Goal: Task Accomplishment & Management: Manage account settings

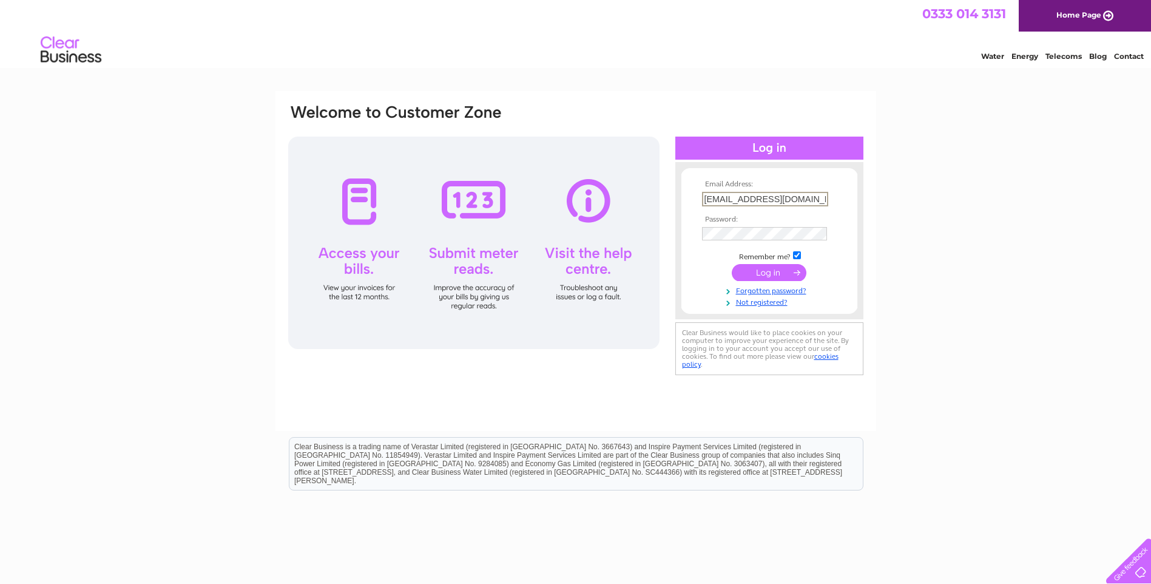
type input "vets@mackieandbrechin.co.uk"
click at [778, 277] on input "submit" at bounding box center [769, 272] width 75 height 17
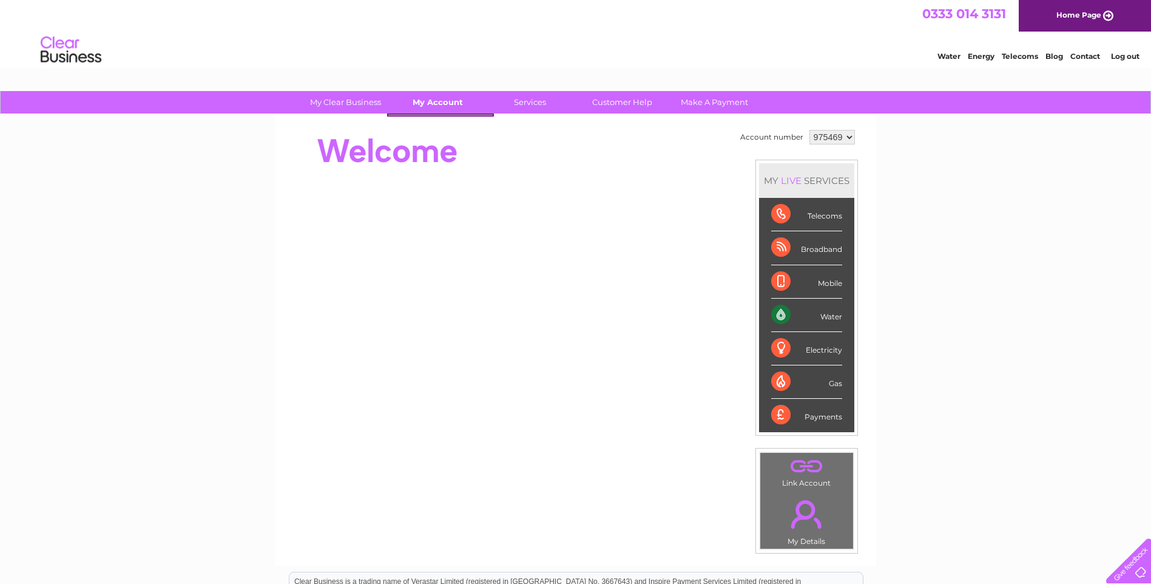
click at [436, 101] on link "My Account" at bounding box center [438, 102] width 100 height 22
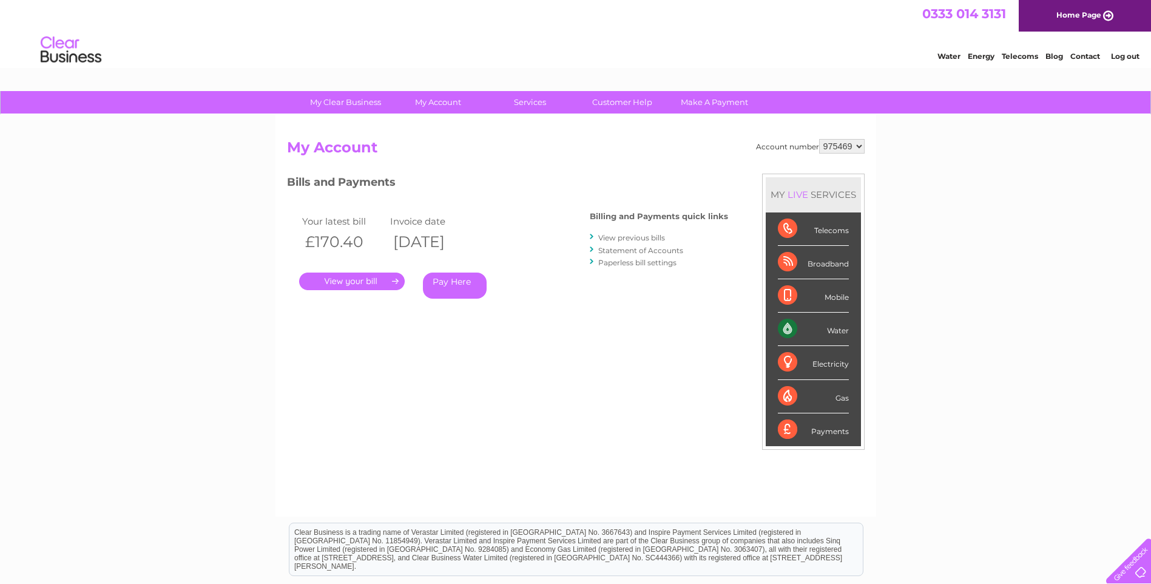
click at [363, 286] on link "." at bounding box center [352, 281] width 106 height 18
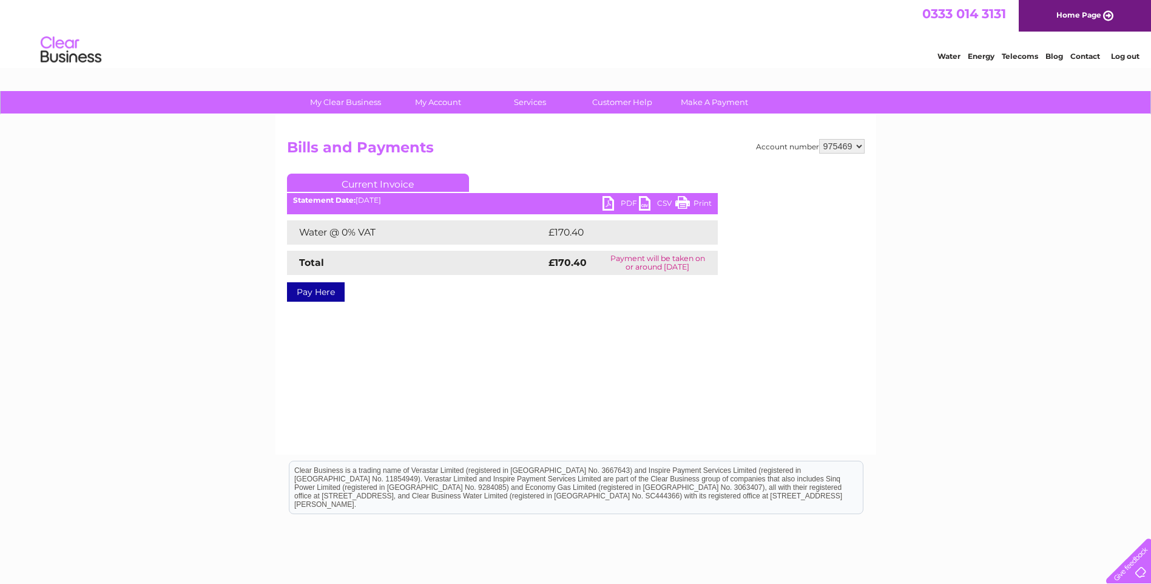
click at [610, 201] on link "PDF" at bounding box center [620, 205] width 36 height 18
